Goal: Information Seeking & Learning: Check status

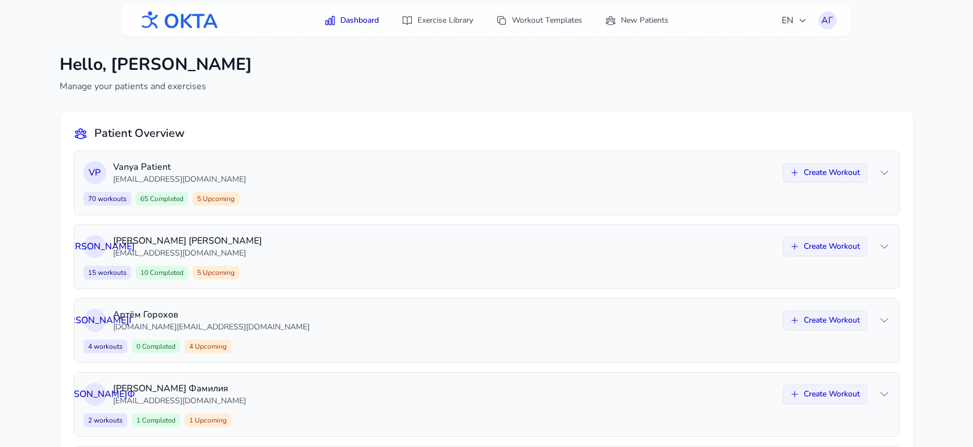
scroll to position [96, 0]
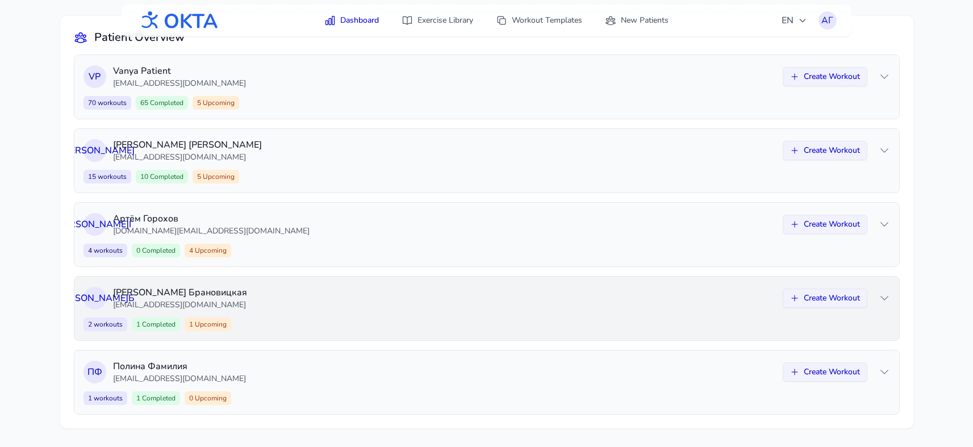
click at [401, 307] on p "[EMAIL_ADDRESS][DOMAIN_NAME]" at bounding box center [444, 304] width 663 height 11
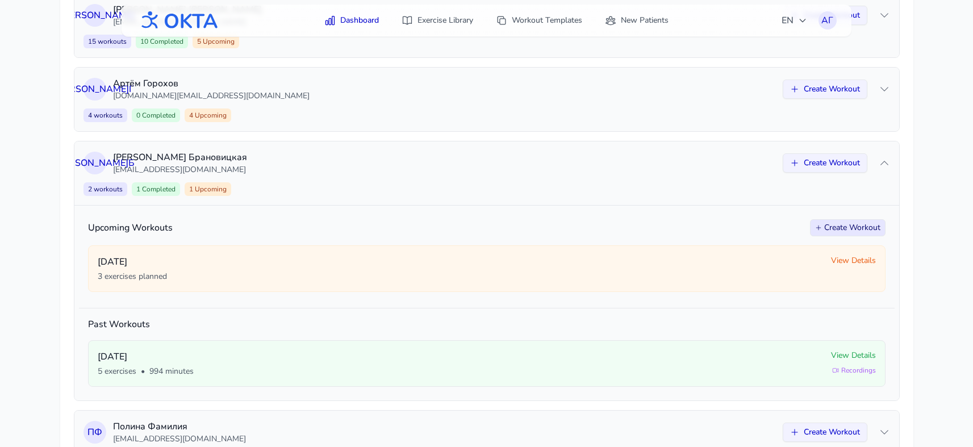
scroll to position [236, 0]
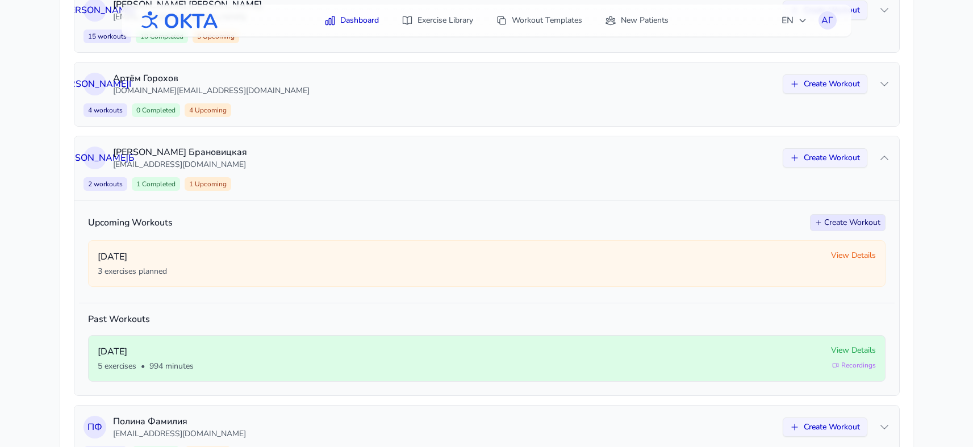
click at [844, 345] on span "View Details" at bounding box center [853, 350] width 45 height 11
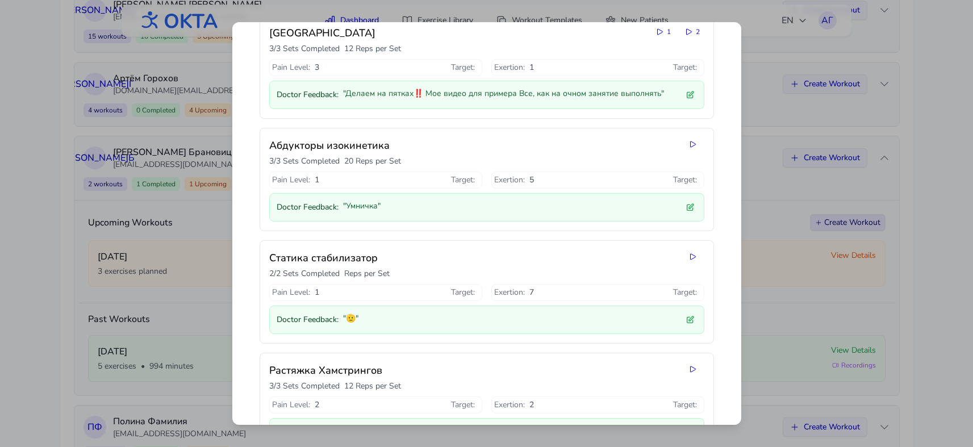
scroll to position [0, 0]
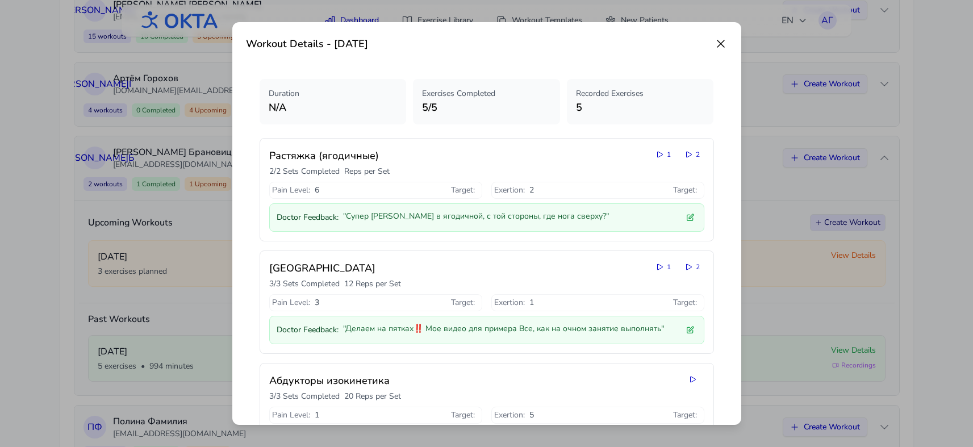
click at [722, 40] on icon at bounding box center [721, 44] width 14 height 14
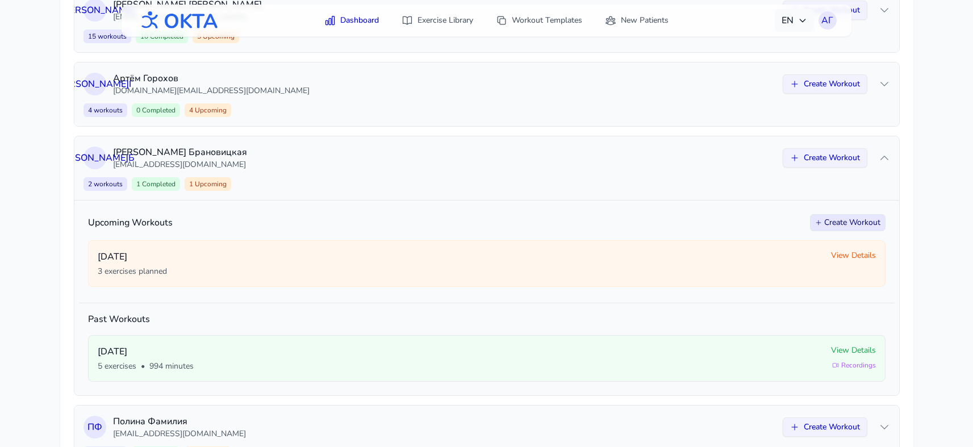
click at [801, 18] on icon "button" at bounding box center [802, 20] width 9 height 9
click at [748, 66] on button "Русский" at bounding box center [759, 69] width 109 height 20
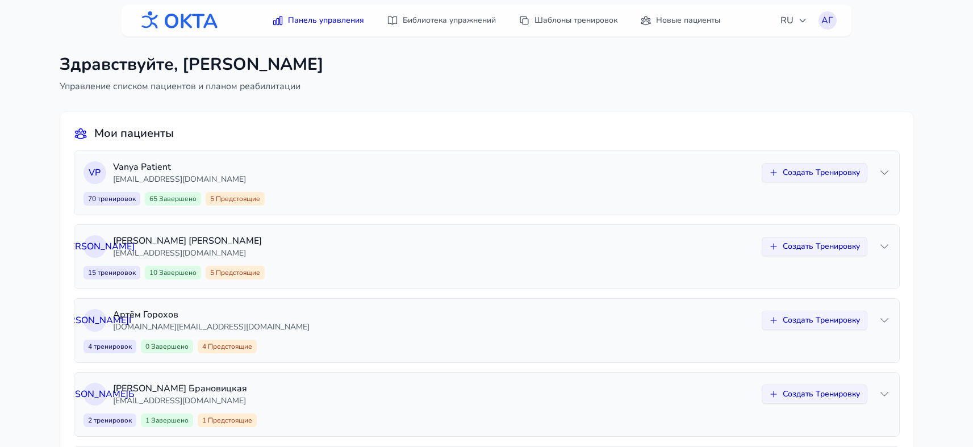
scroll to position [96, 0]
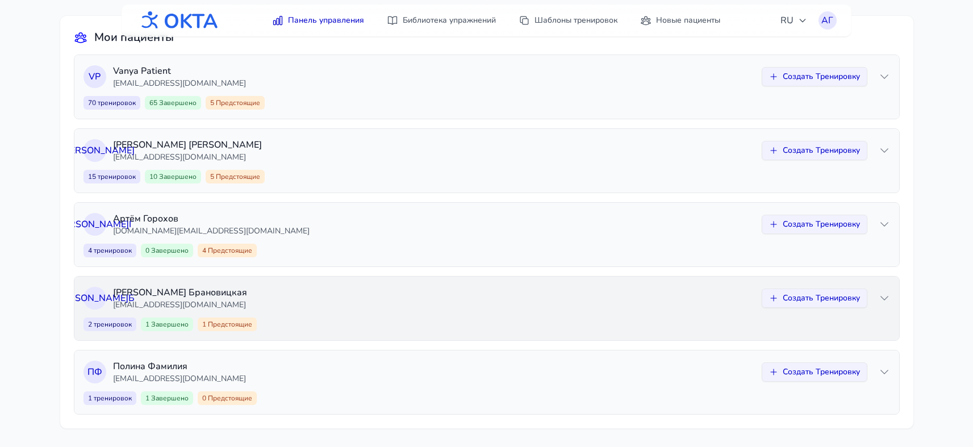
click at [884, 295] on icon at bounding box center [884, 298] width 11 height 11
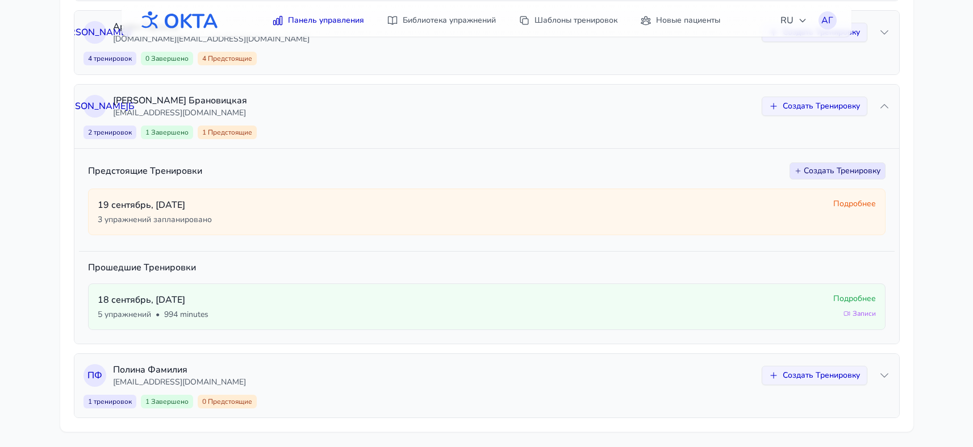
scroll to position [291, 0]
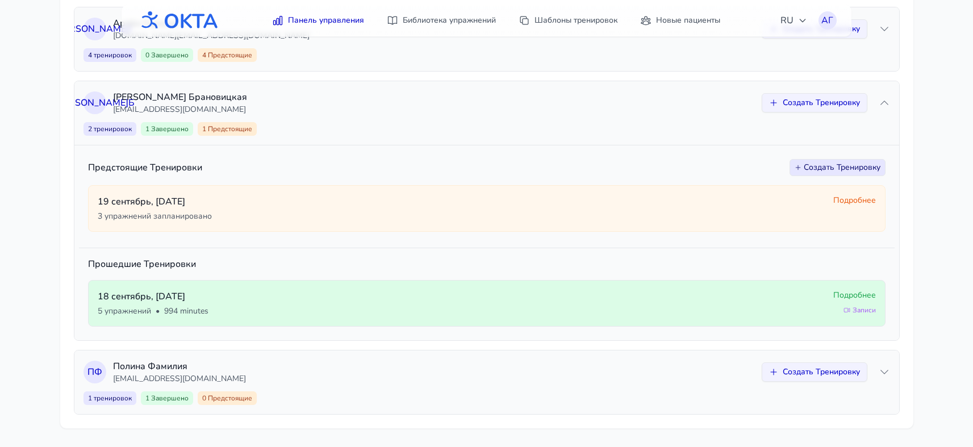
click at [842, 294] on span "Подробнее" at bounding box center [854, 295] width 43 height 11
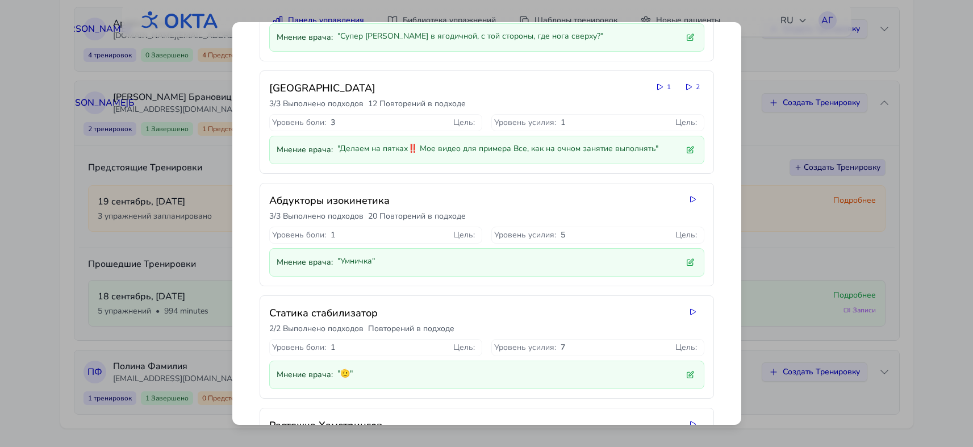
scroll to position [0, 0]
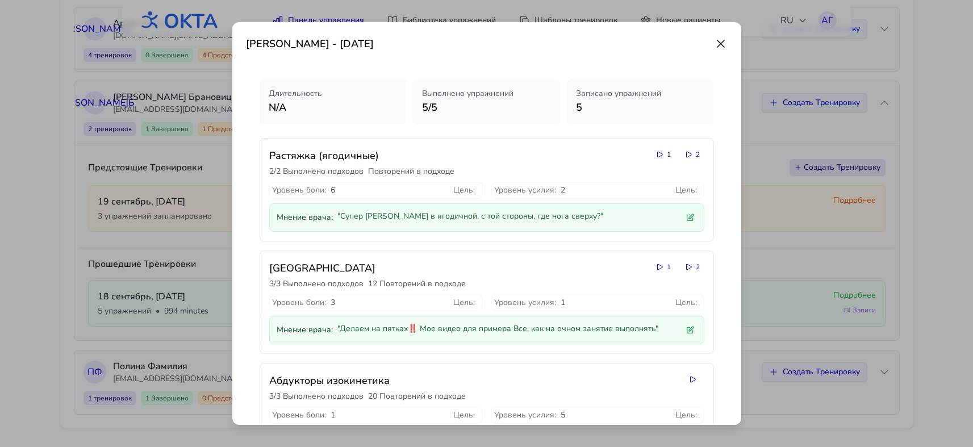
click at [722, 48] on icon at bounding box center [721, 44] width 14 height 14
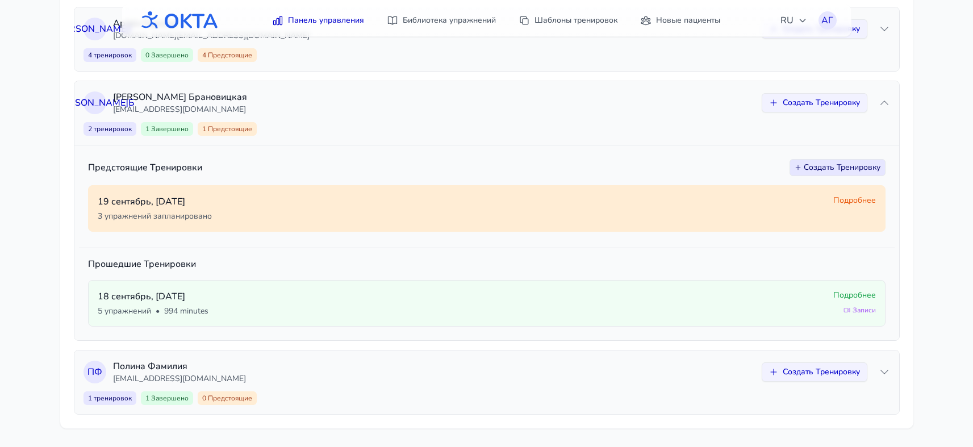
click at [842, 199] on span "Подробнее" at bounding box center [854, 200] width 43 height 11
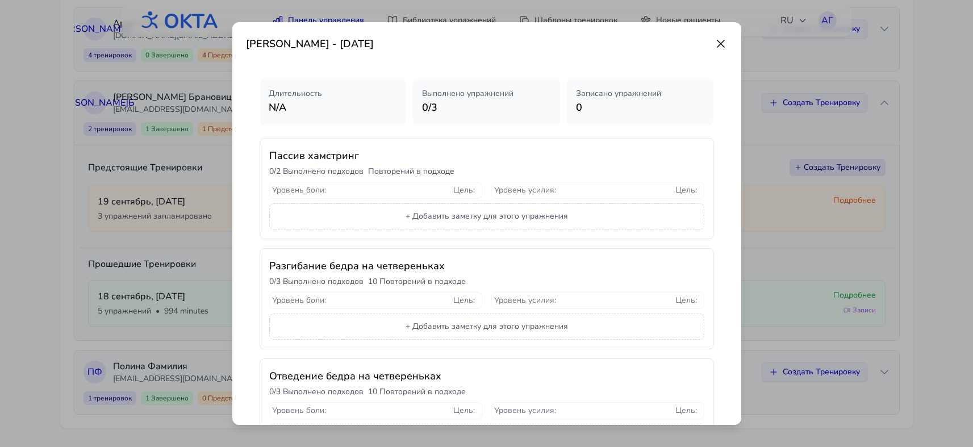
click at [721, 47] on icon at bounding box center [721, 44] width 14 height 14
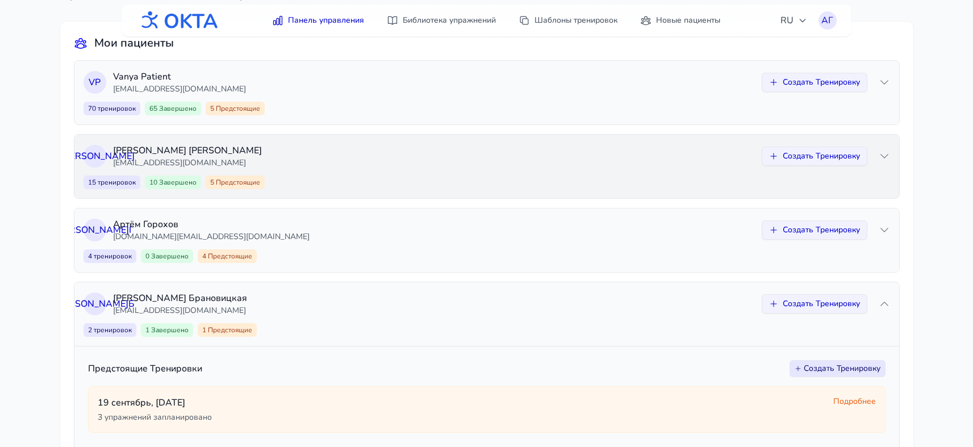
scroll to position [291, 0]
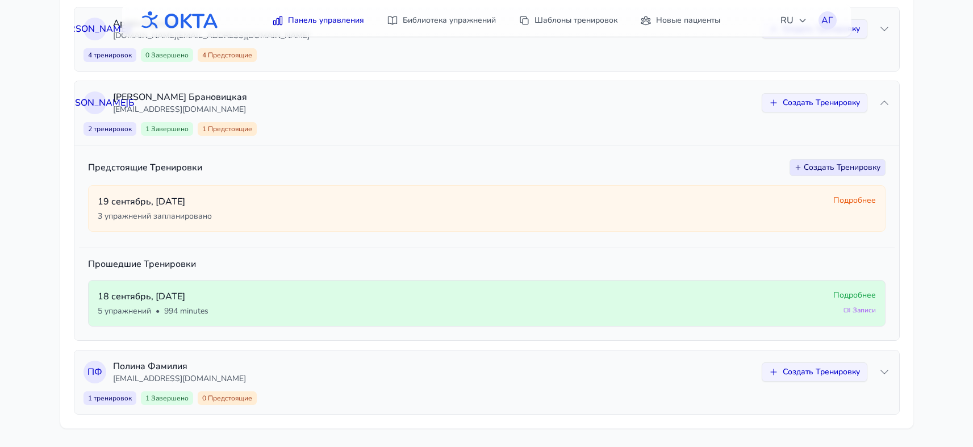
click at [850, 293] on span "Подробнее" at bounding box center [854, 295] width 43 height 11
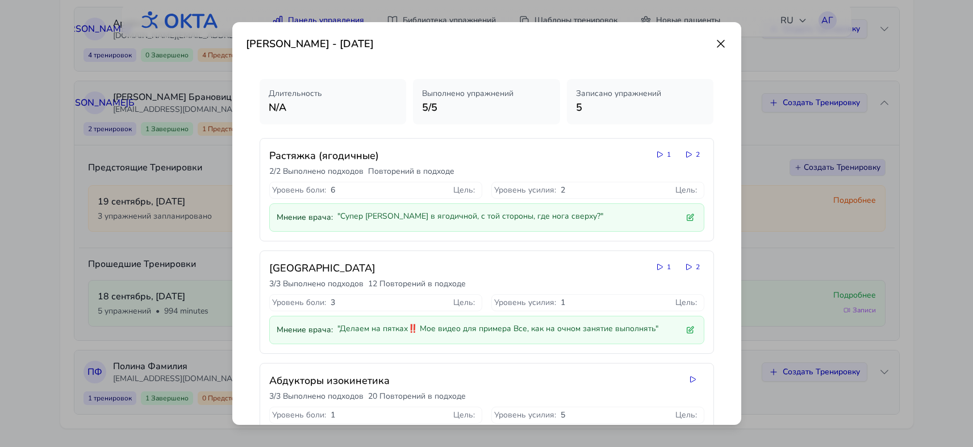
click at [723, 45] on icon at bounding box center [721, 44] width 14 height 14
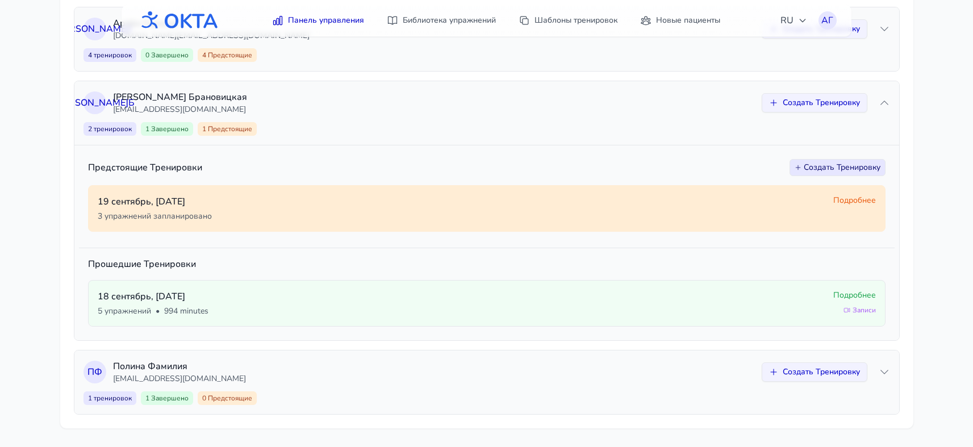
click at [853, 202] on span "Подробнее" at bounding box center [854, 200] width 43 height 11
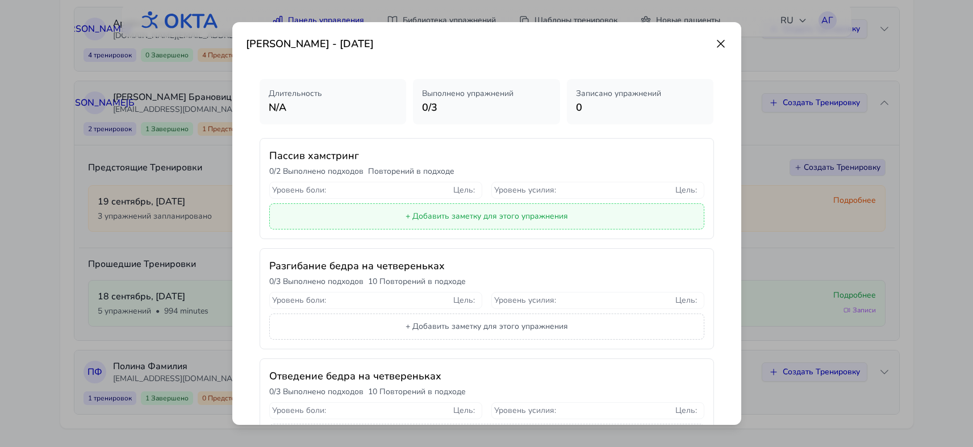
click at [467, 217] on button "+ Добавить заметку для этого упражнения" at bounding box center [486, 216] width 435 height 26
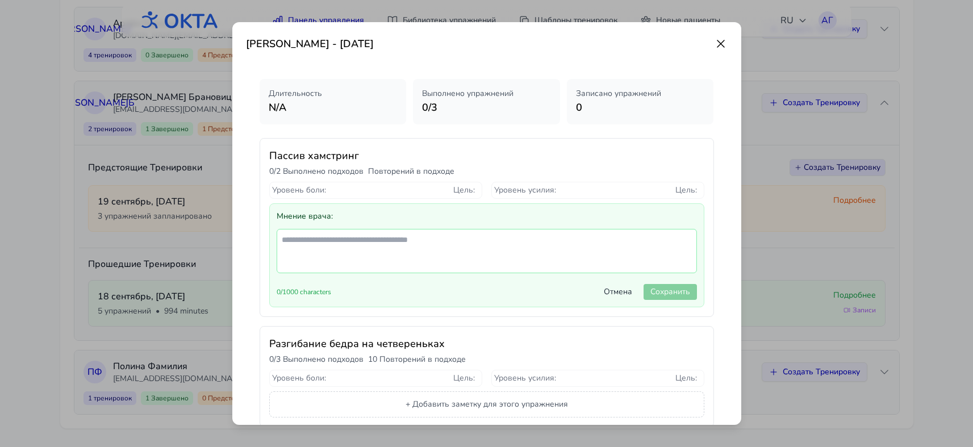
click at [608, 291] on button "Отмена" at bounding box center [618, 292] width 42 height 16
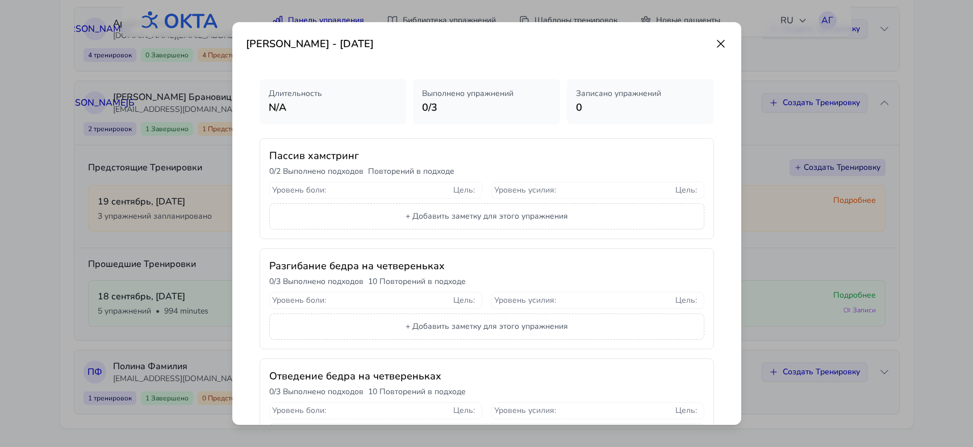
click at [721, 42] on icon at bounding box center [720, 43] width 7 height 7
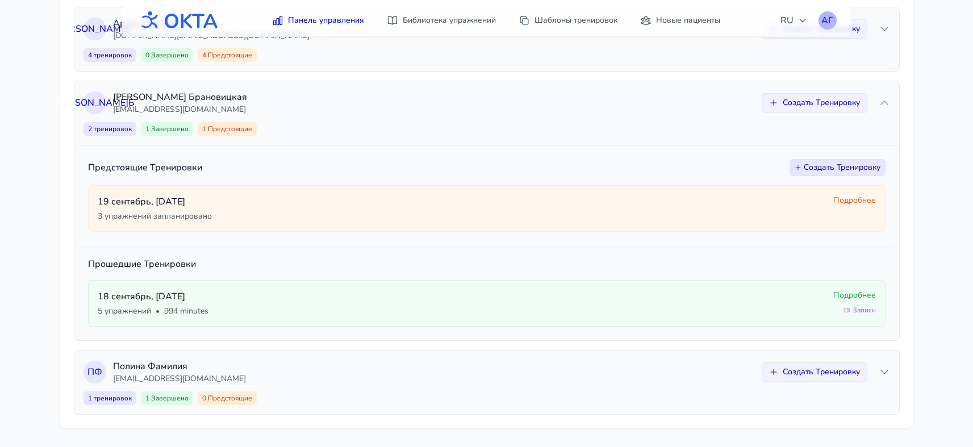
click at [826, 22] on div "АГ" at bounding box center [827, 20] width 18 height 18
click at [767, 67] on link "Выйти" at bounding box center [772, 67] width 127 height 20
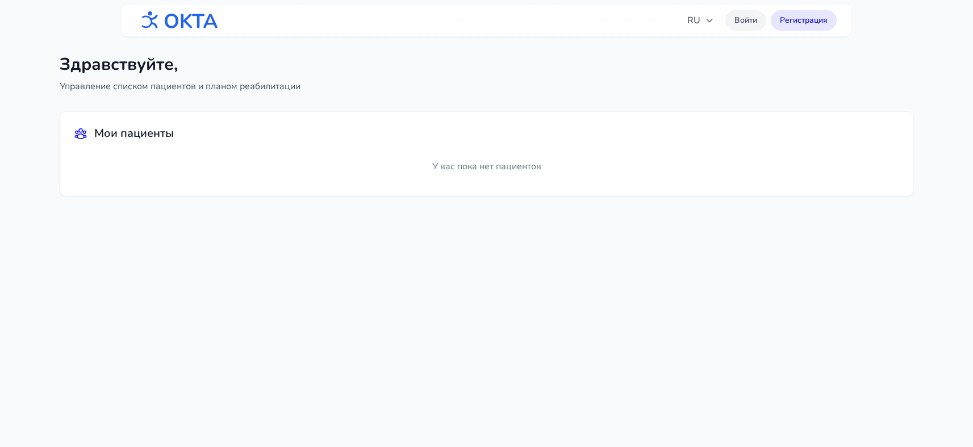
click at [742, 20] on link "Войти" at bounding box center [745, 20] width 41 height 20
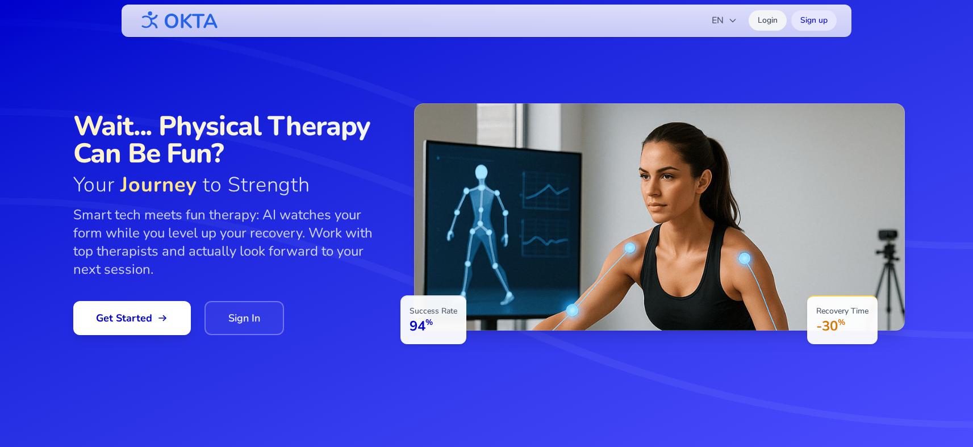
click at [765, 20] on link "Login" at bounding box center [768, 20] width 38 height 20
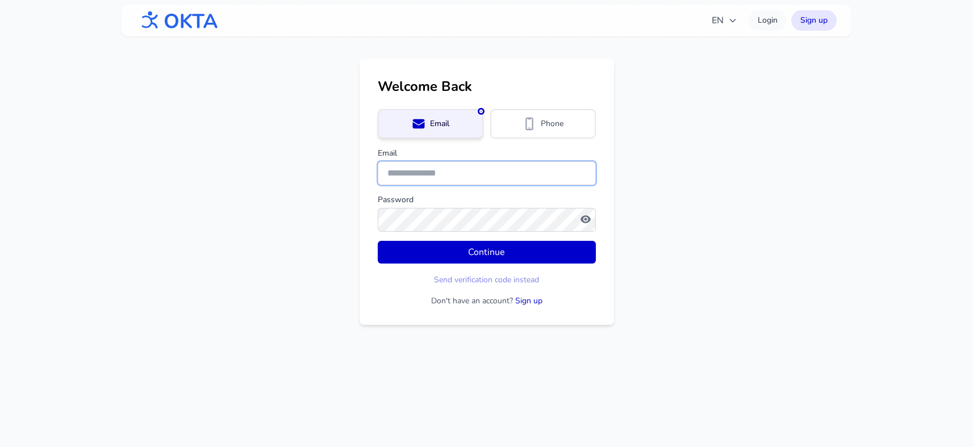
click at [413, 176] on input "Email" at bounding box center [487, 173] width 218 height 24
type input "**********"
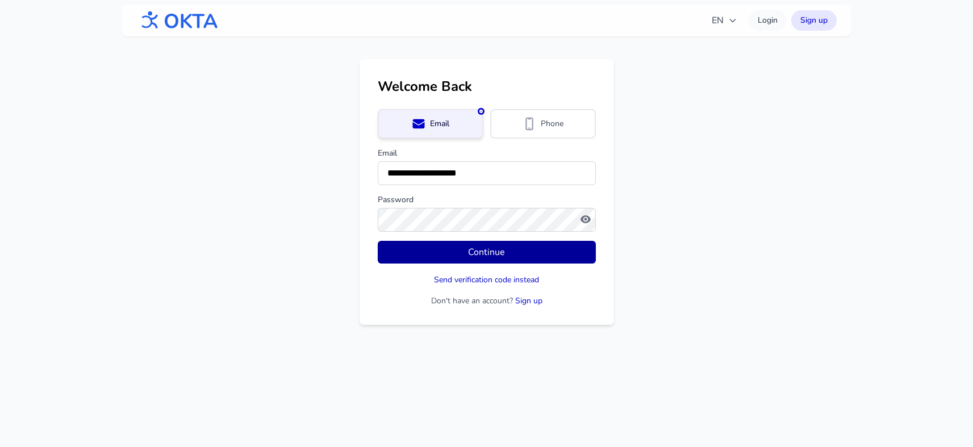
click at [473, 254] on button "Continue" at bounding box center [487, 252] width 218 height 23
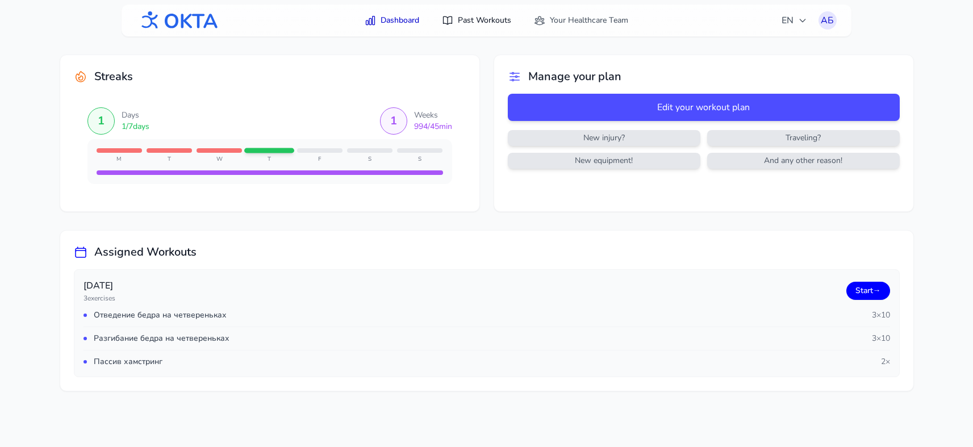
click at [475, 15] on link "Past Workouts" at bounding box center [476, 20] width 83 height 20
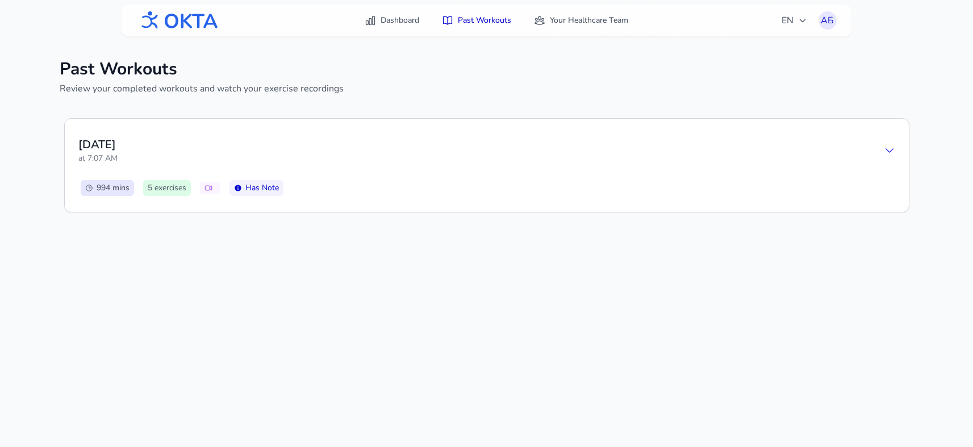
click at [549, 154] on div "Thursday, September 18 at 7:07 AM" at bounding box center [486, 150] width 817 height 36
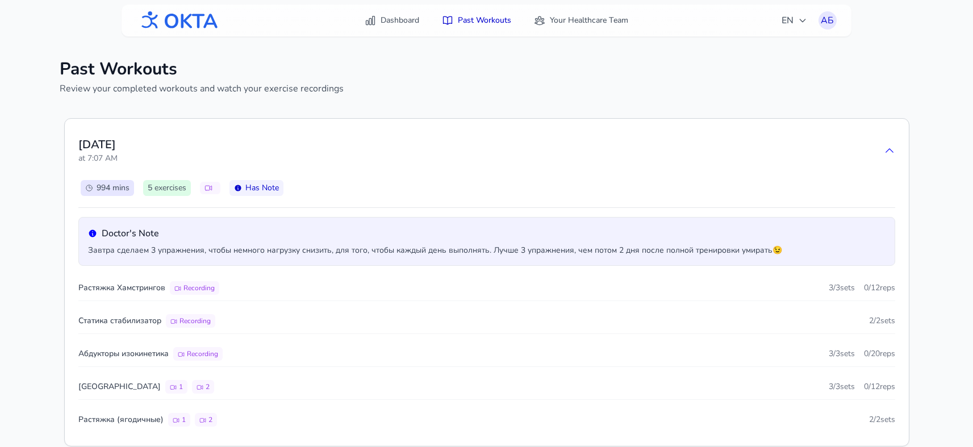
scroll to position [24, 0]
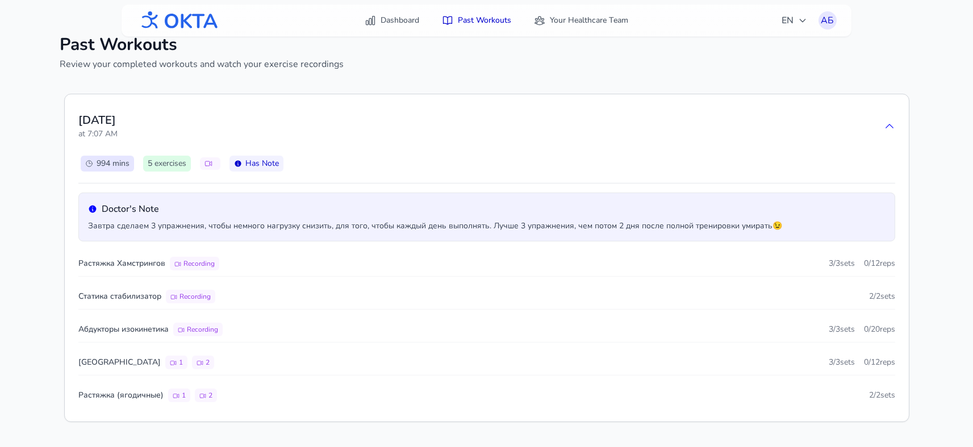
click at [627, 265] on div "Растяжка Хамстрингов Recording 3 / 3 sets 0 / 12 reps" at bounding box center [486, 263] width 817 height 26
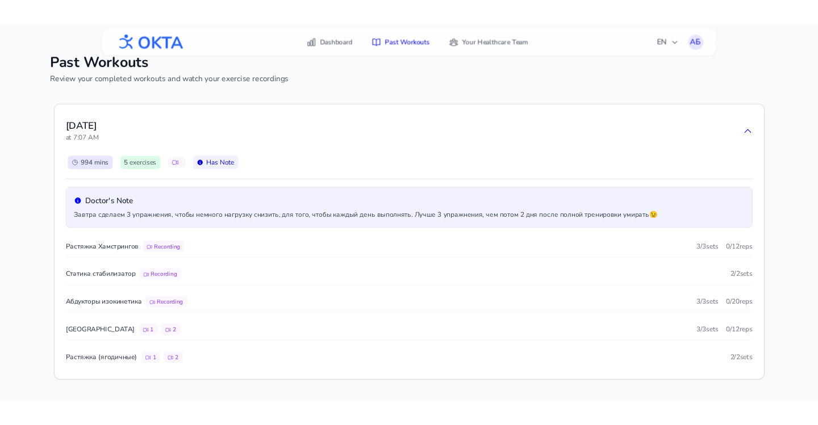
scroll to position [0, 0]
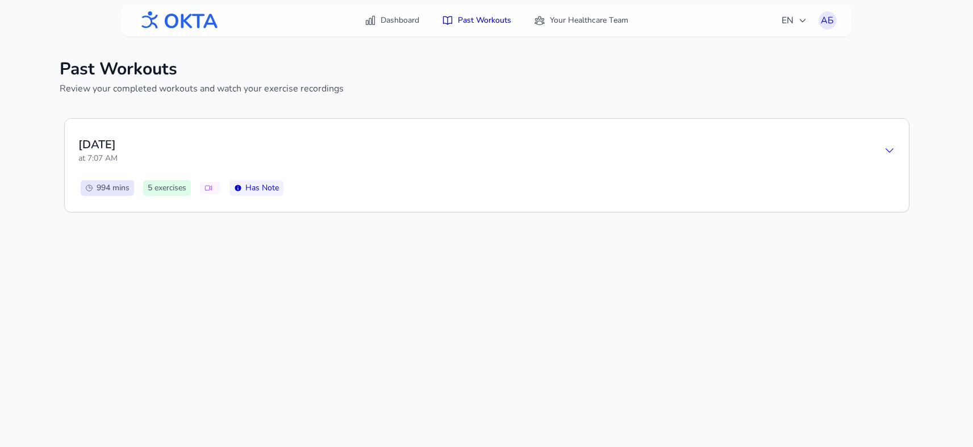
click at [617, 159] on div "Thursday, September 18 at 7:07 AM" at bounding box center [486, 150] width 817 height 36
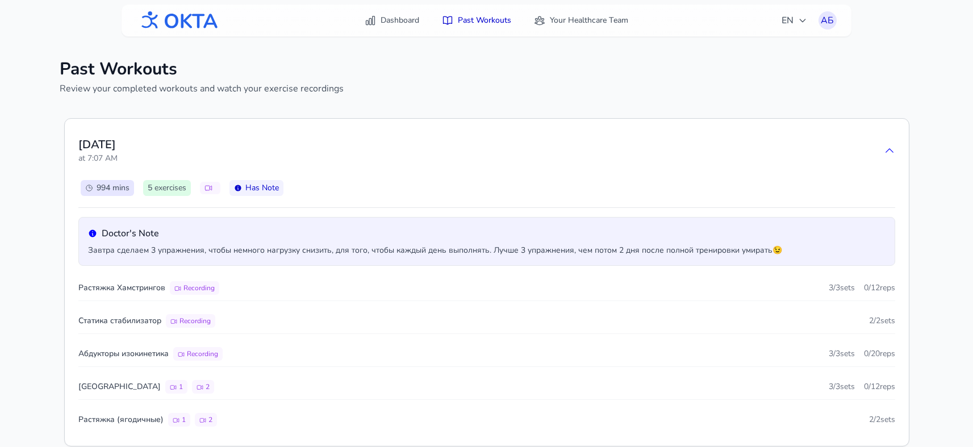
click at [617, 159] on div "Thursday, September 18 at 7:07 AM" at bounding box center [486, 150] width 817 height 36
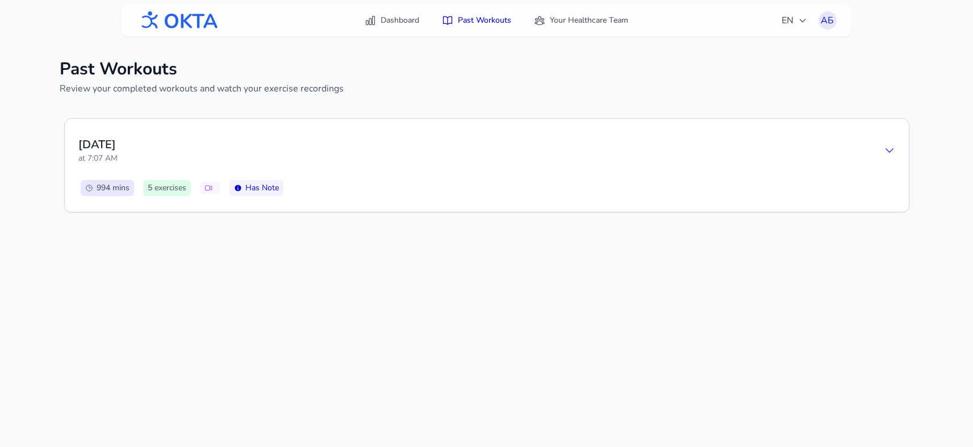
click at [638, 157] on div "Thursday, September 18 at 7:07 AM" at bounding box center [486, 150] width 817 height 36
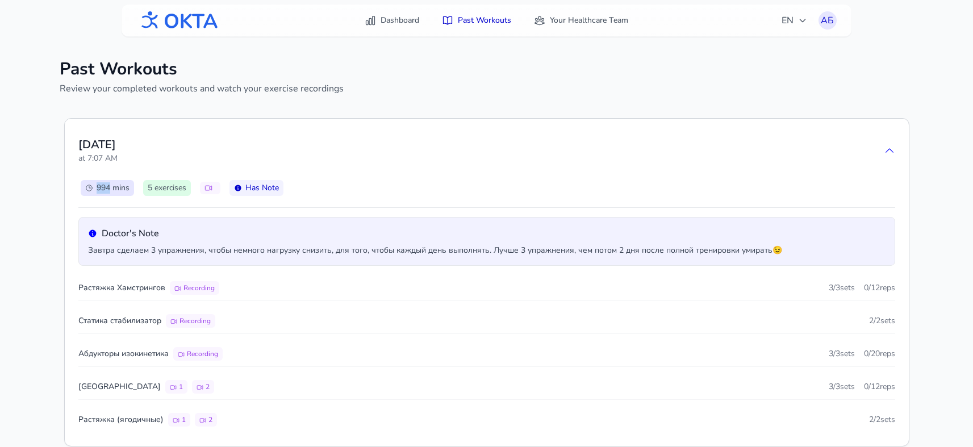
click at [638, 157] on div "Thursday, September 18 at 7:07 AM" at bounding box center [486, 150] width 817 height 36
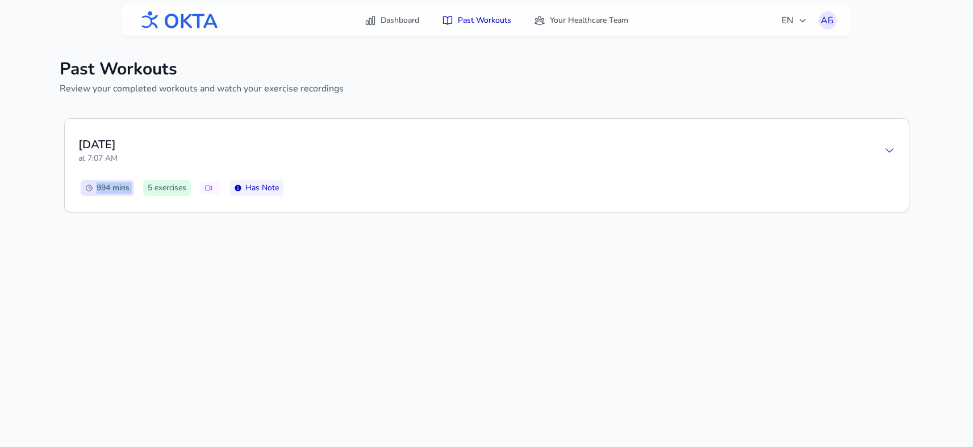
click at [638, 157] on div "Thursday, September 18 at 7:07 AM" at bounding box center [486, 150] width 817 height 36
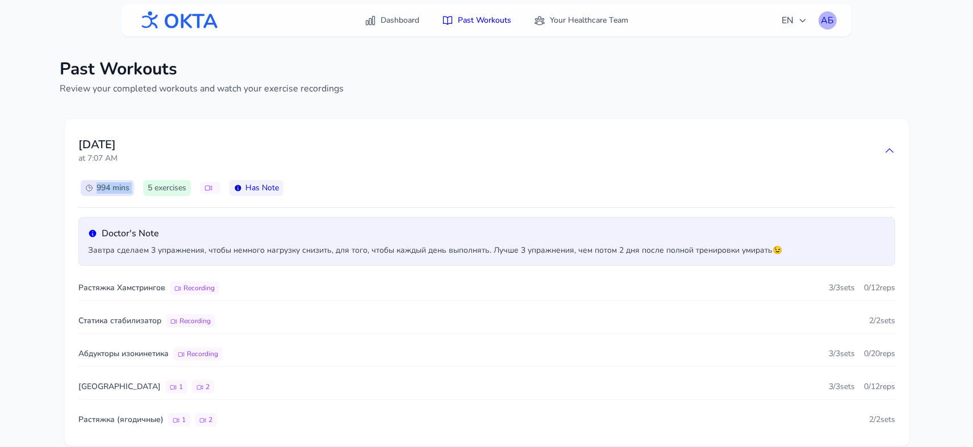
click at [826, 24] on div "АБ" at bounding box center [827, 20] width 18 height 18
click at [751, 64] on link "Logout" at bounding box center [772, 67] width 127 height 20
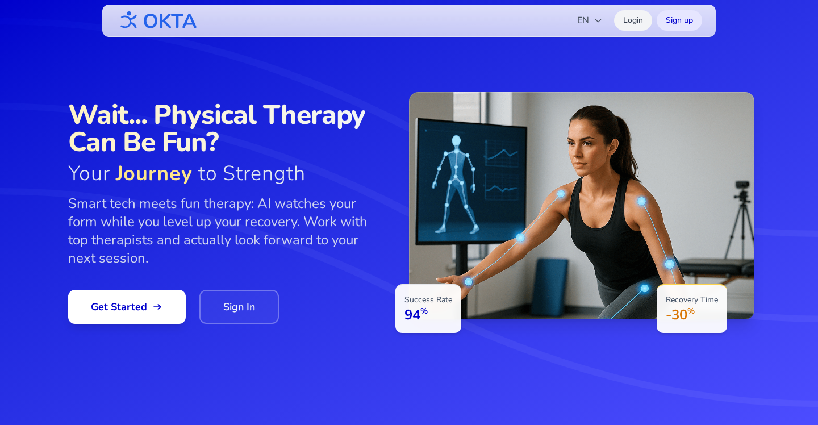
click at [636, 18] on link "Login" at bounding box center [633, 20] width 38 height 20
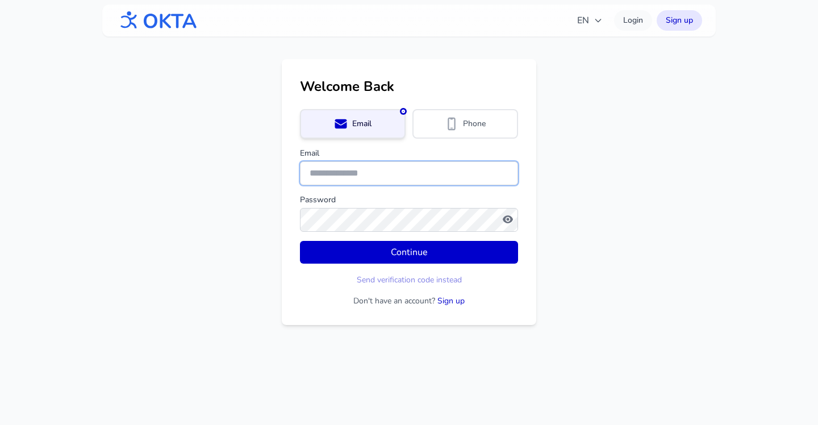
click at [352, 165] on input "Email" at bounding box center [409, 173] width 218 height 24
type input "**********"
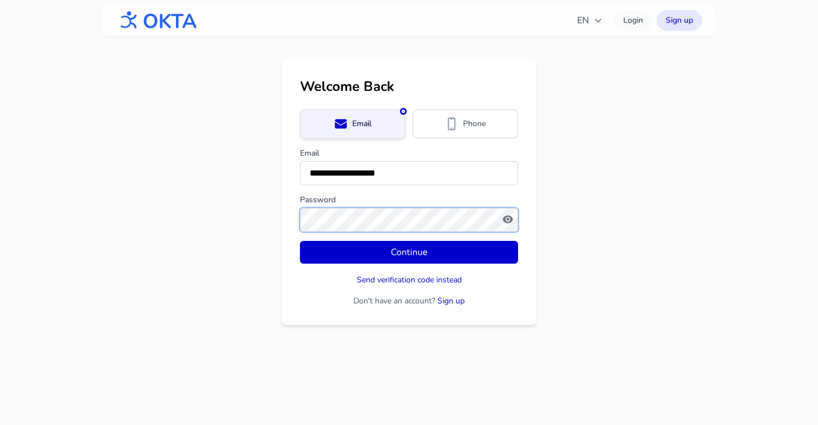
click at [300, 241] on button "Continue" at bounding box center [409, 252] width 218 height 23
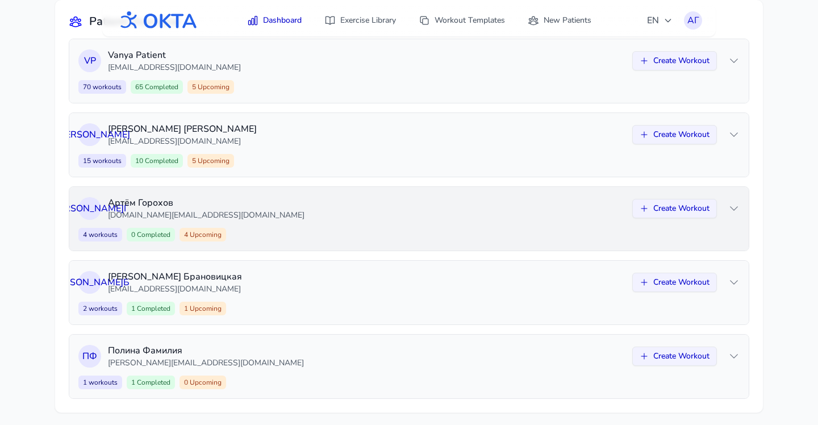
scroll to position [118, 0]
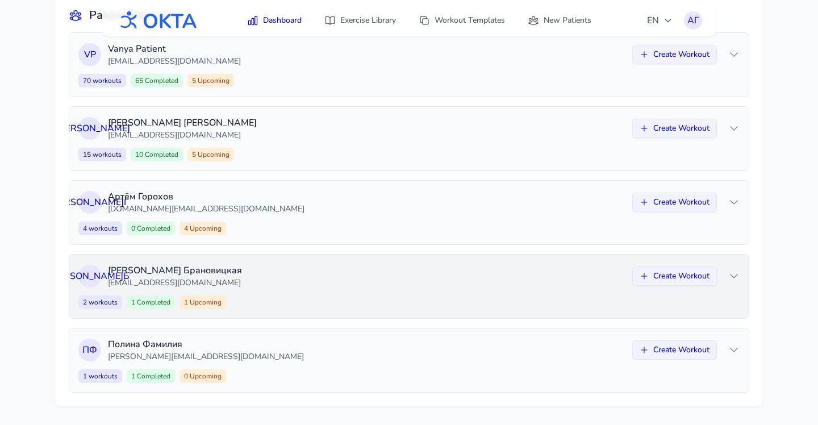
click at [416, 293] on div "А Б Арина Брановицкая arina@oktahealth.com Create Workout 2 workouts 1 Complete…" at bounding box center [408, 286] width 679 height 64
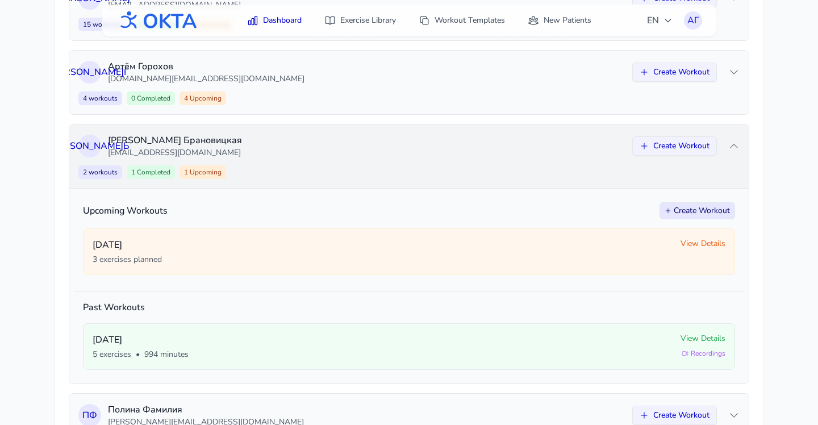
scroll to position [314, 0]
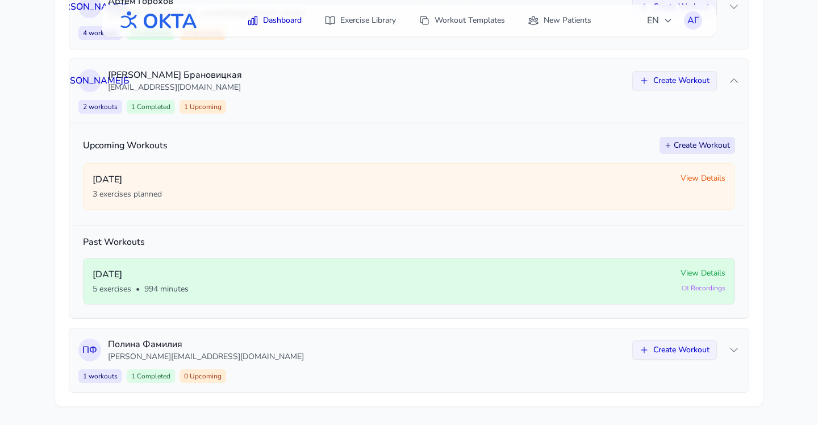
click at [690, 287] on span "Recordings" at bounding box center [704, 287] width 44 height 9
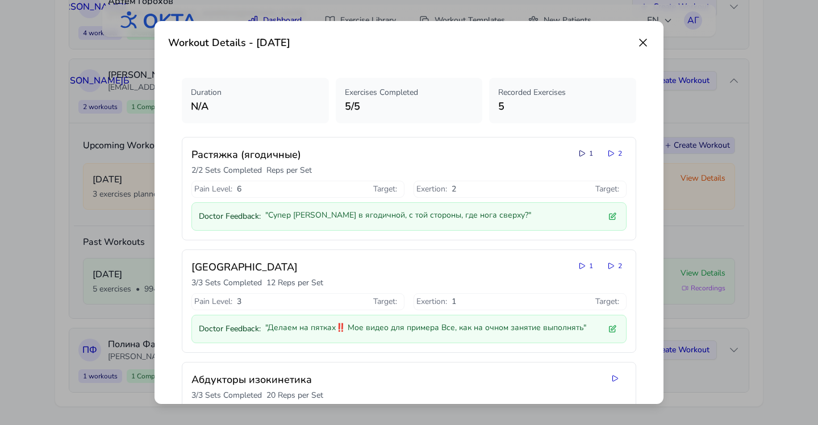
click at [583, 153] on icon at bounding box center [582, 153] width 9 height 9
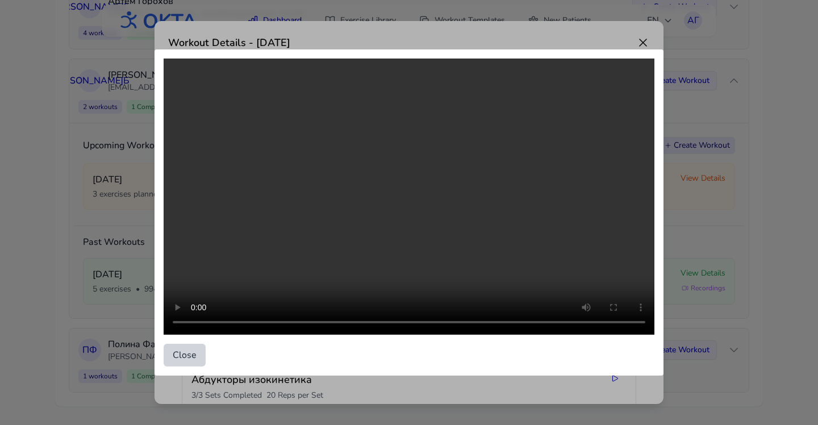
click at [185, 353] on button "Close" at bounding box center [185, 355] width 42 height 23
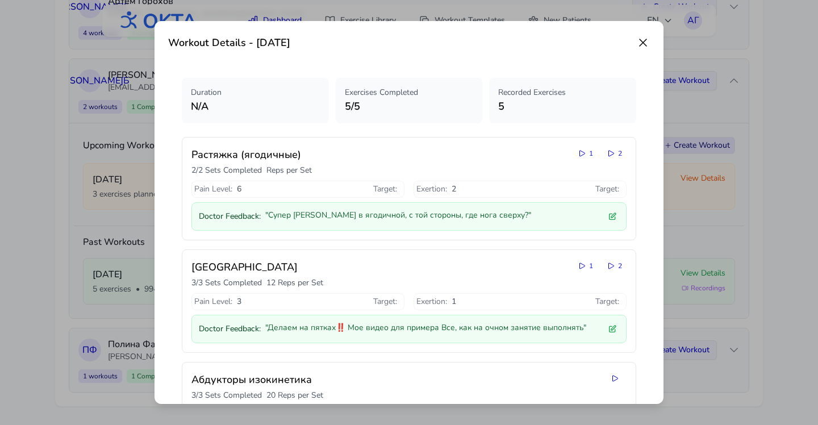
click at [642, 43] on icon at bounding box center [643, 43] width 14 height 14
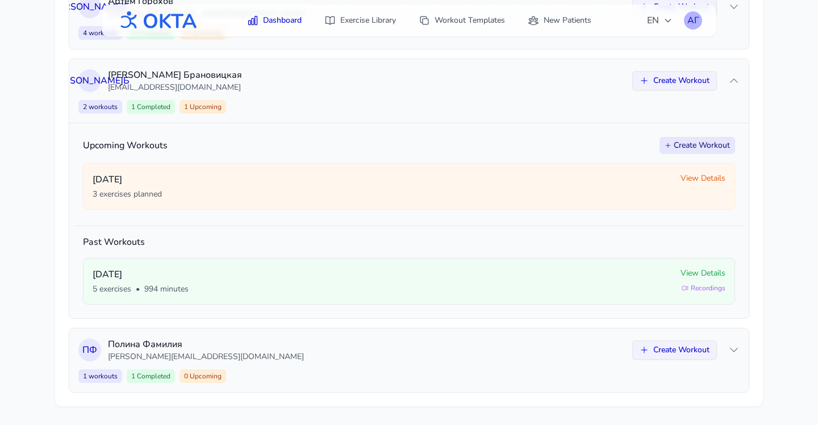
click at [692, 20] on div "АГ" at bounding box center [693, 20] width 18 height 18
click at [628, 66] on link "Logout" at bounding box center [638, 67] width 127 height 20
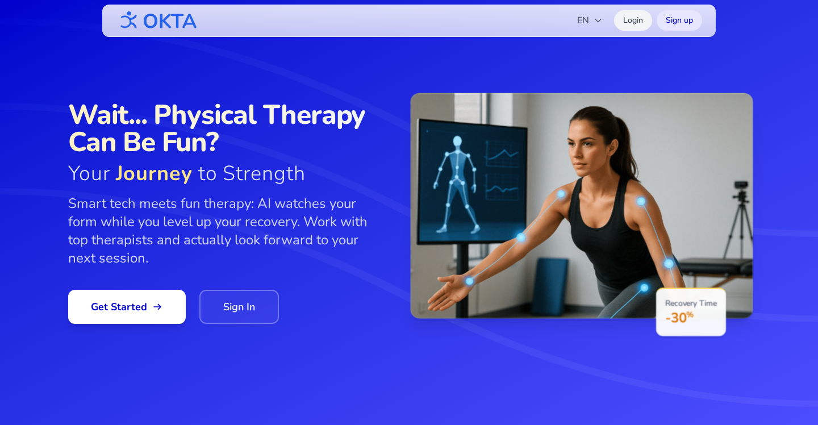
click at [637, 23] on link "Login" at bounding box center [633, 20] width 38 height 20
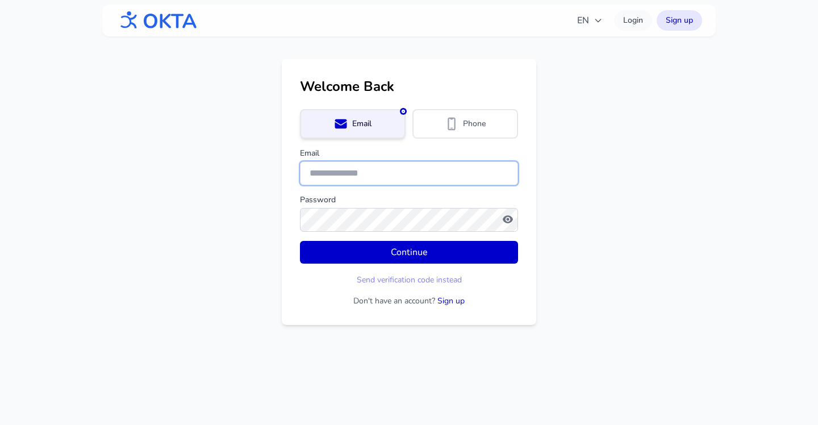
click at [360, 169] on input "Email" at bounding box center [409, 173] width 218 height 24
type input "**********"
click at [510, 218] on icon "button" at bounding box center [508, 219] width 10 height 8
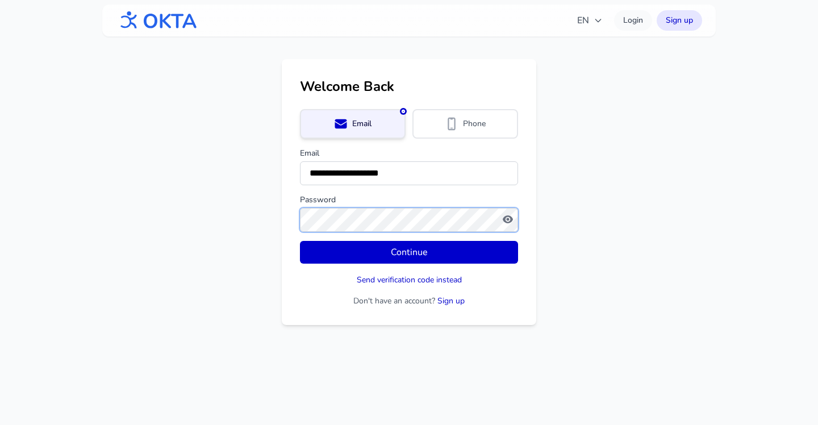
click at [281, 218] on main "**********" at bounding box center [409, 192] width 818 height 266
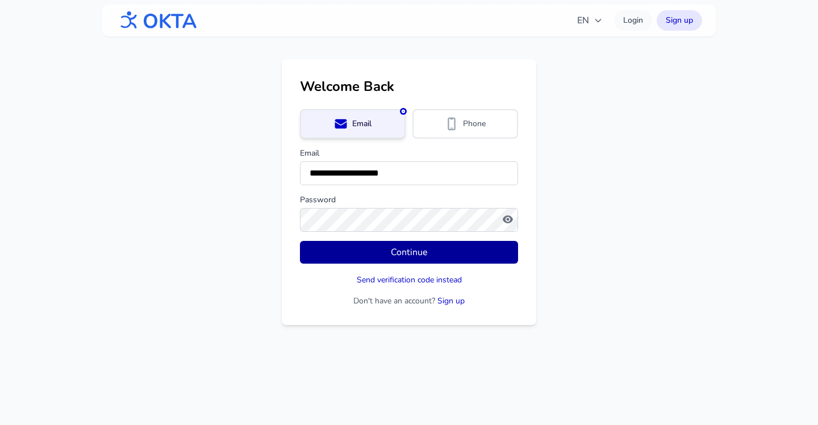
click at [400, 257] on button "Continue" at bounding box center [409, 252] width 218 height 23
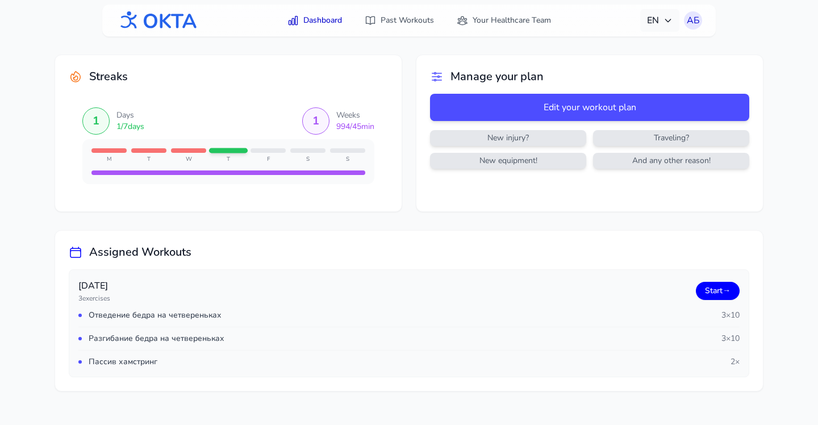
click at [659, 24] on span "EN" at bounding box center [660, 21] width 26 height 14
click at [631, 66] on button "Русский" at bounding box center [624, 69] width 109 height 20
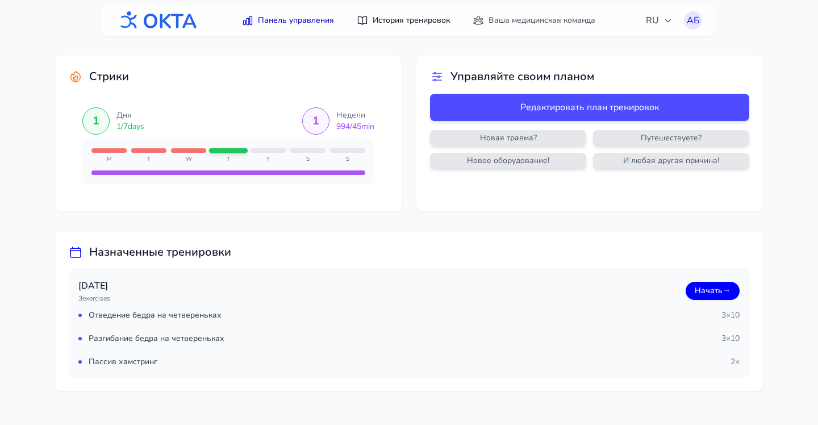
click at [394, 16] on link "История тренировок" at bounding box center [403, 20] width 107 height 20
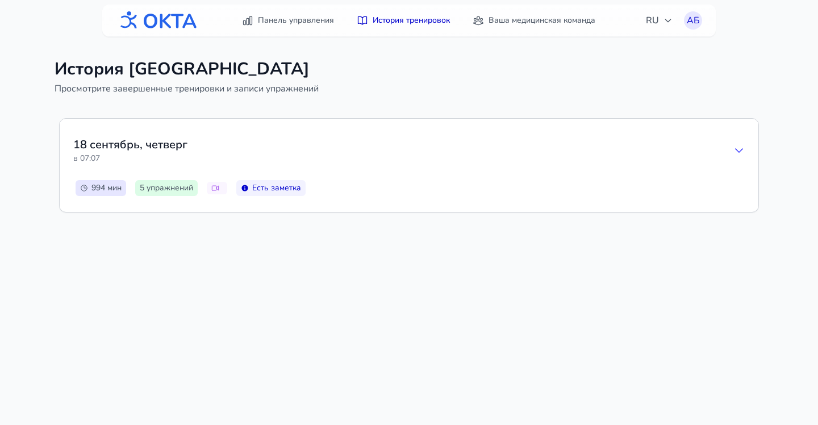
click at [402, 158] on div "18 сентябрь , четверг в 07:07" at bounding box center [408, 150] width 671 height 36
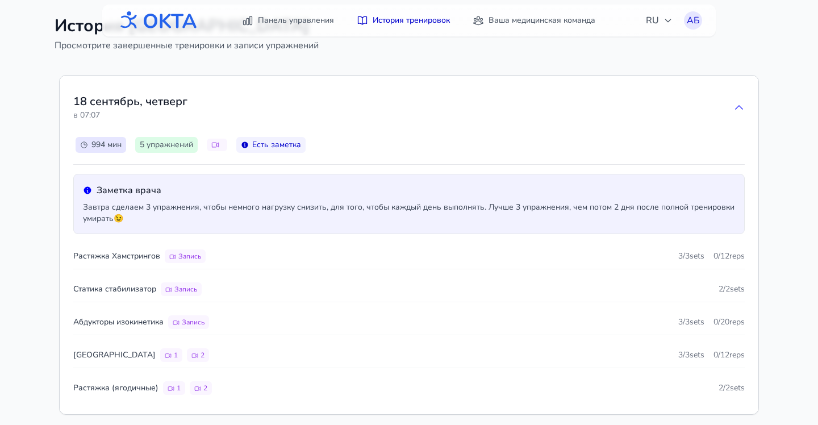
scroll to position [58, 0]
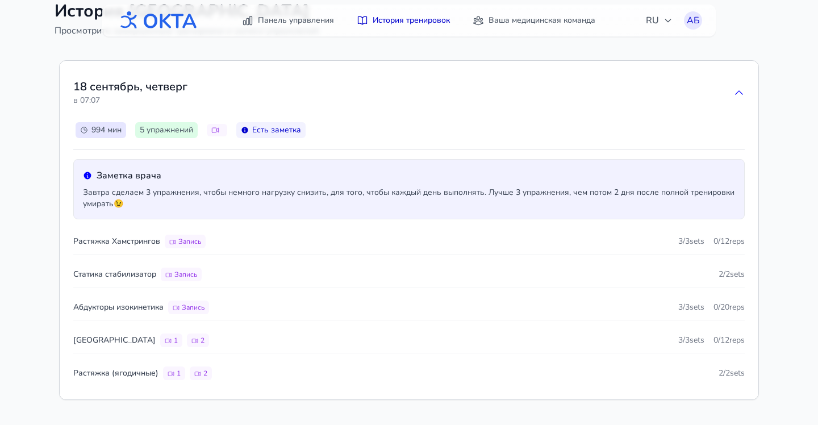
click at [416, 122] on div "994 мин 5 упражнений Есть заметка" at bounding box center [408, 130] width 671 height 20
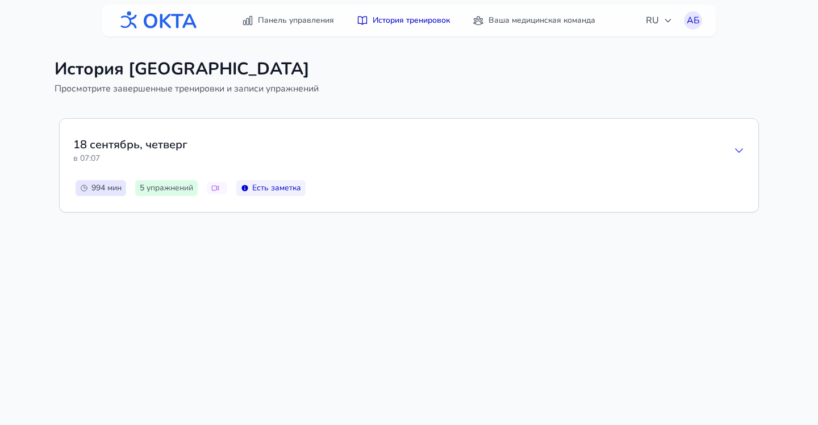
click at [587, 162] on div "18 сентябрь , четверг в 07:07" at bounding box center [408, 150] width 671 height 36
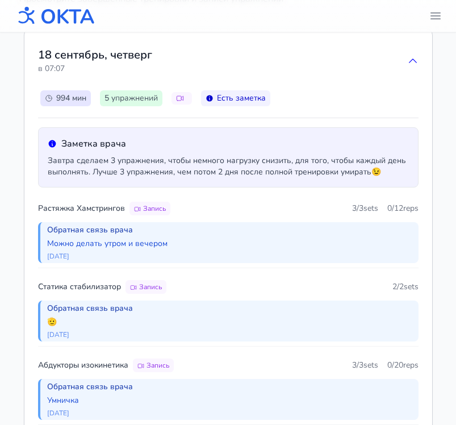
scroll to position [86, 0]
click at [440, 246] on div "История Тренировок Просмотрите завершенные тренировки и записи упражнений [DATE…" at bounding box center [228, 283] width 436 height 674
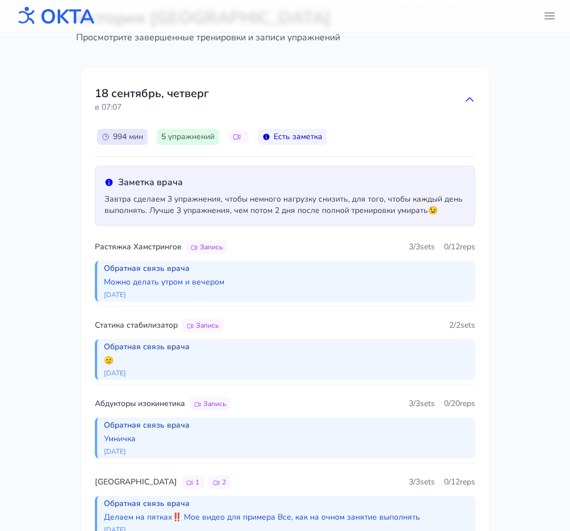
scroll to position [49, 0]
